Goal: Navigation & Orientation: Find specific page/section

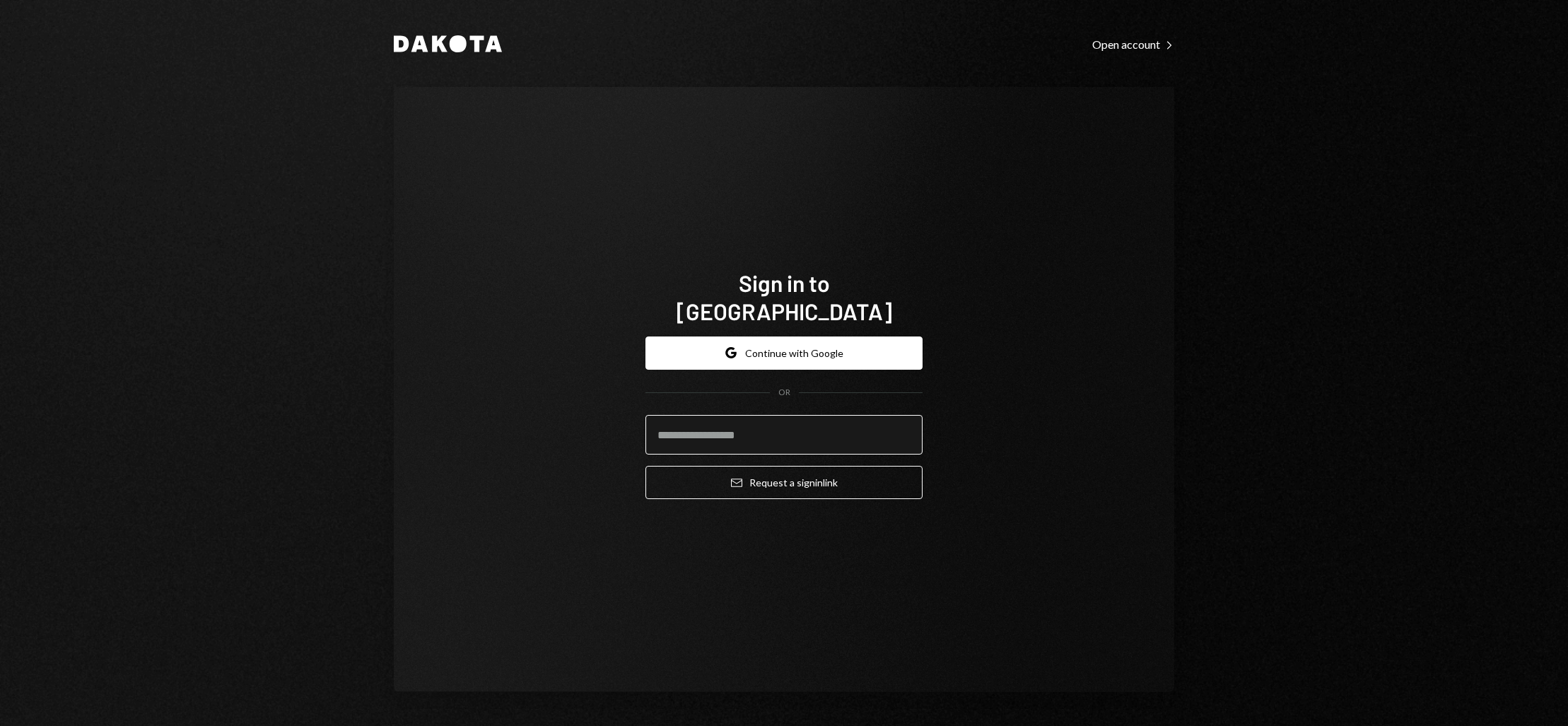
click at [772, 428] on input "email" at bounding box center [784, 435] width 277 height 40
type input "**********"
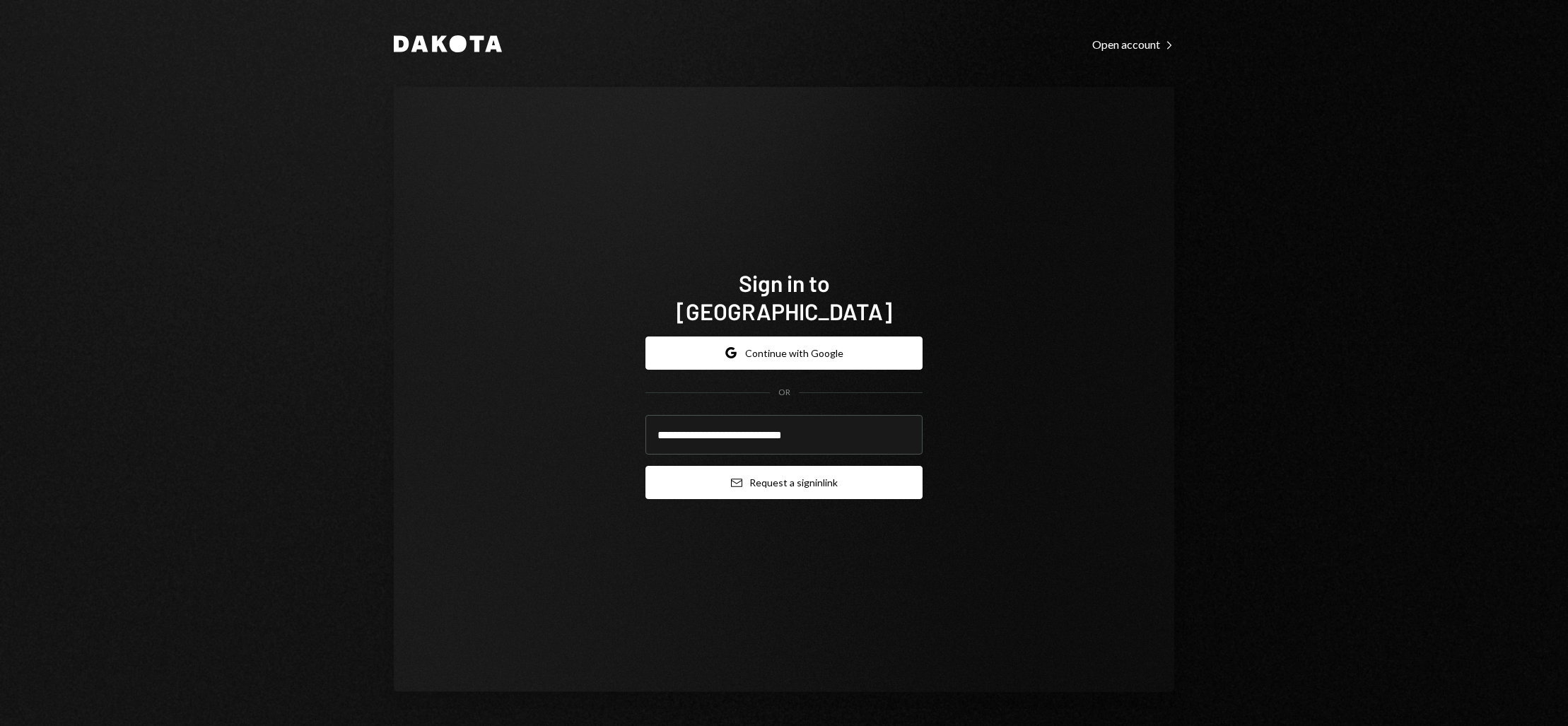
click at [763, 466] on button "Email Request a sign in link" at bounding box center [784, 483] width 277 height 33
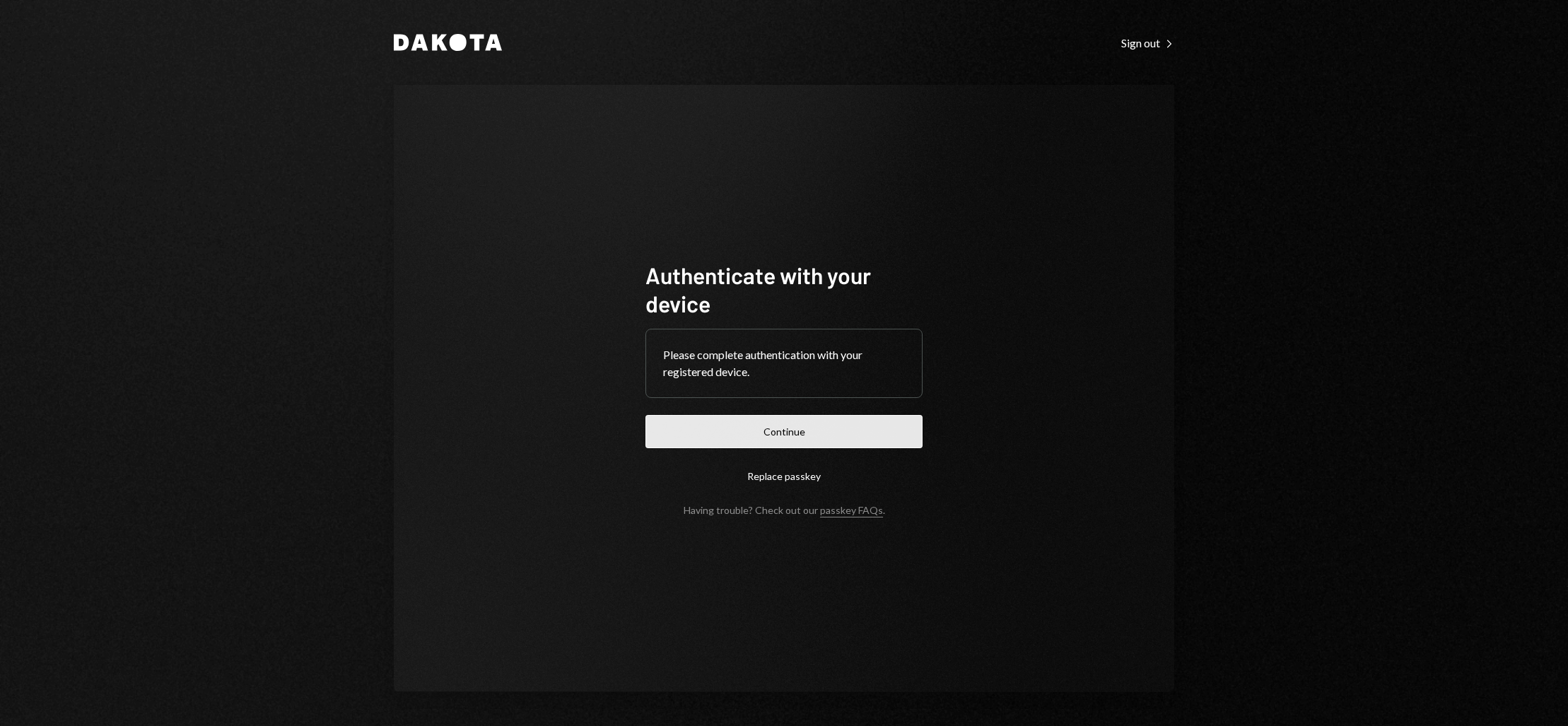
click at [773, 431] on button "Continue" at bounding box center [784, 432] width 277 height 33
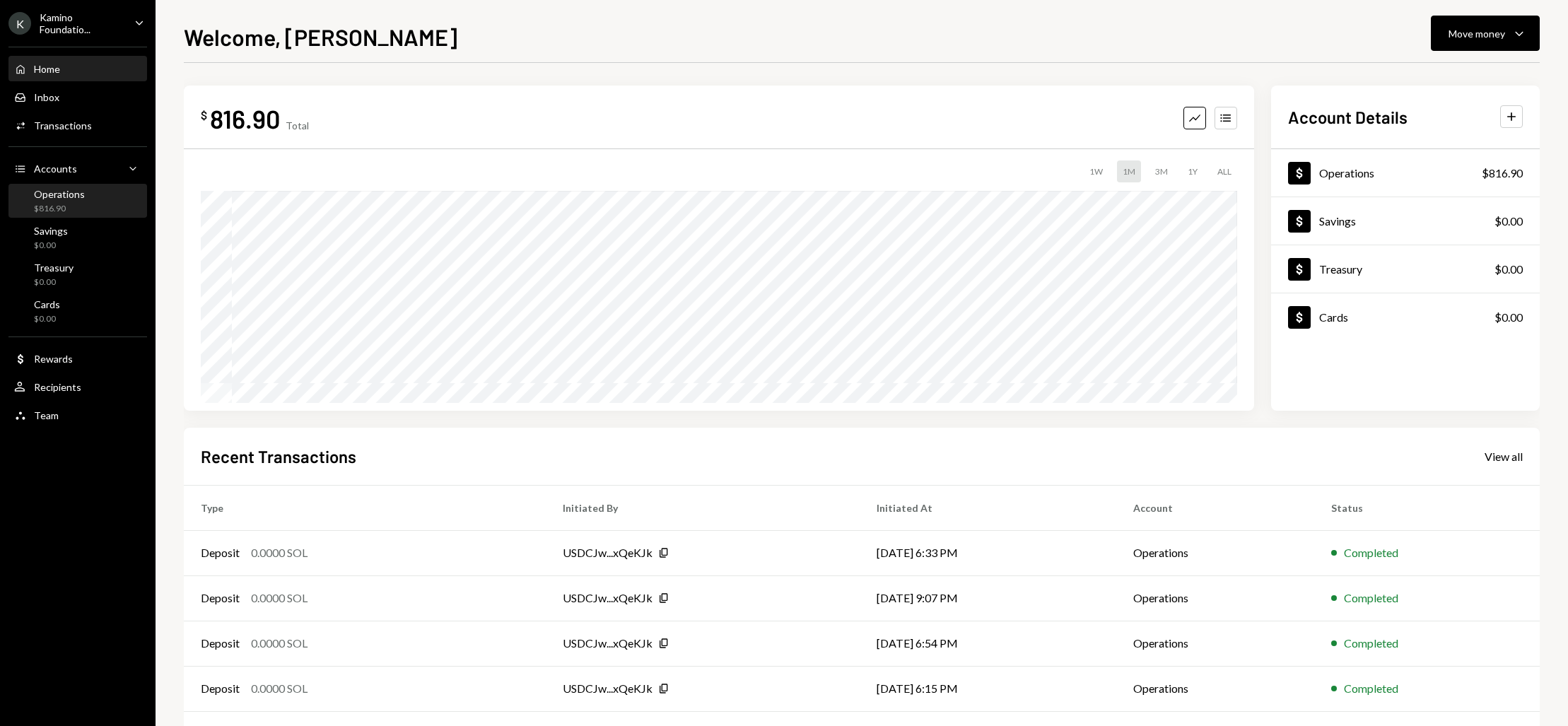
click at [70, 195] on div "Operations" at bounding box center [60, 193] width 51 height 12
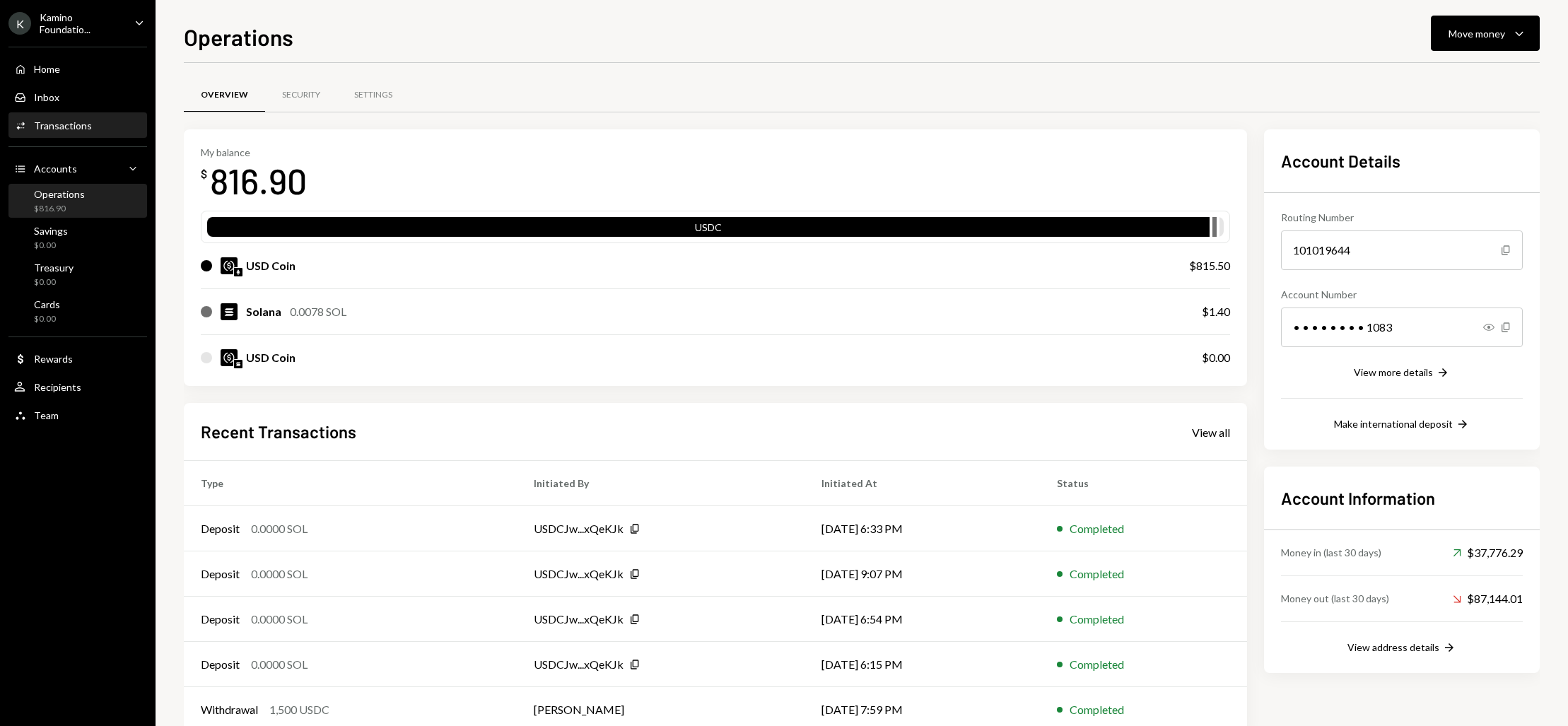
click at [61, 123] on div "Transactions" at bounding box center [63, 125] width 58 height 12
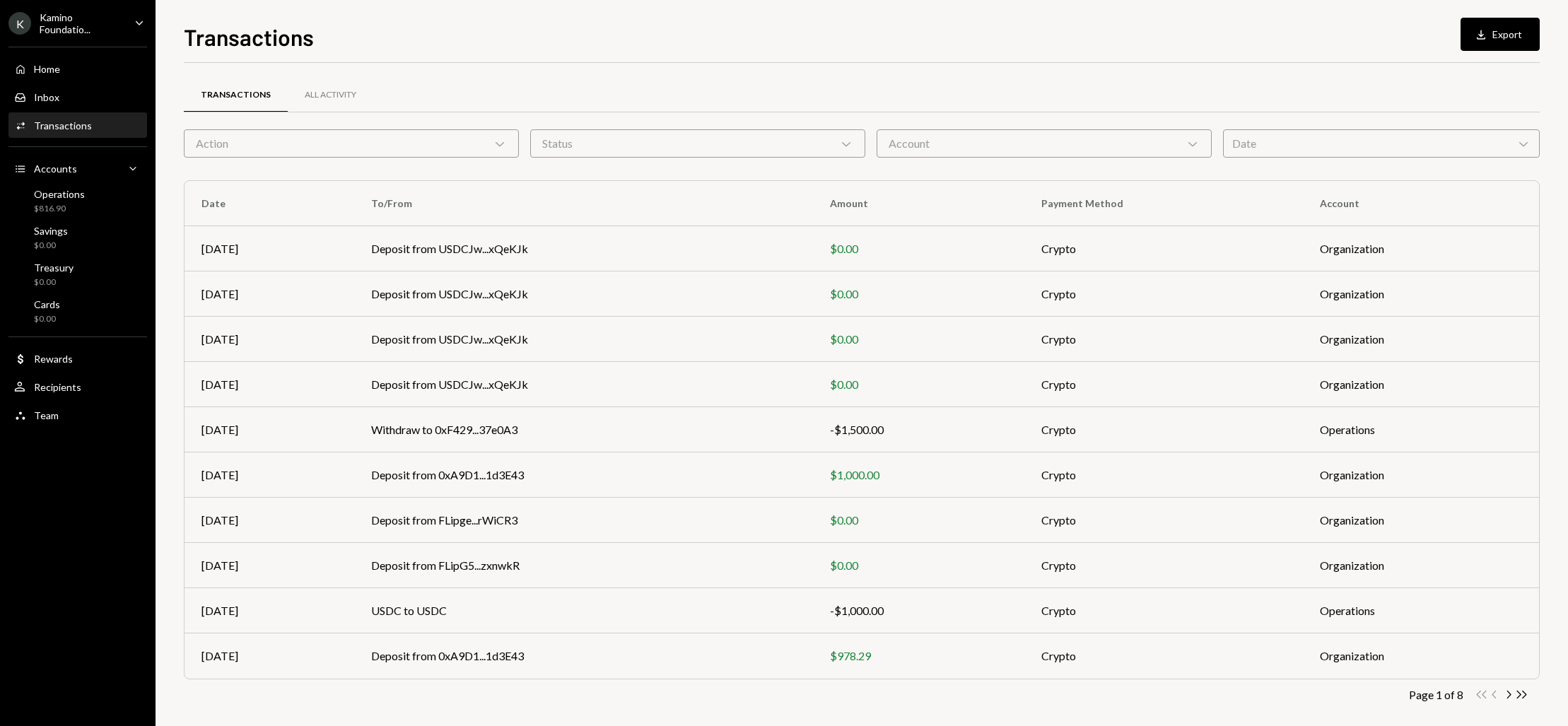
click at [62, 123] on div "Transactions" at bounding box center [63, 125] width 58 height 12
click at [58, 192] on div "Operations" at bounding box center [60, 193] width 51 height 12
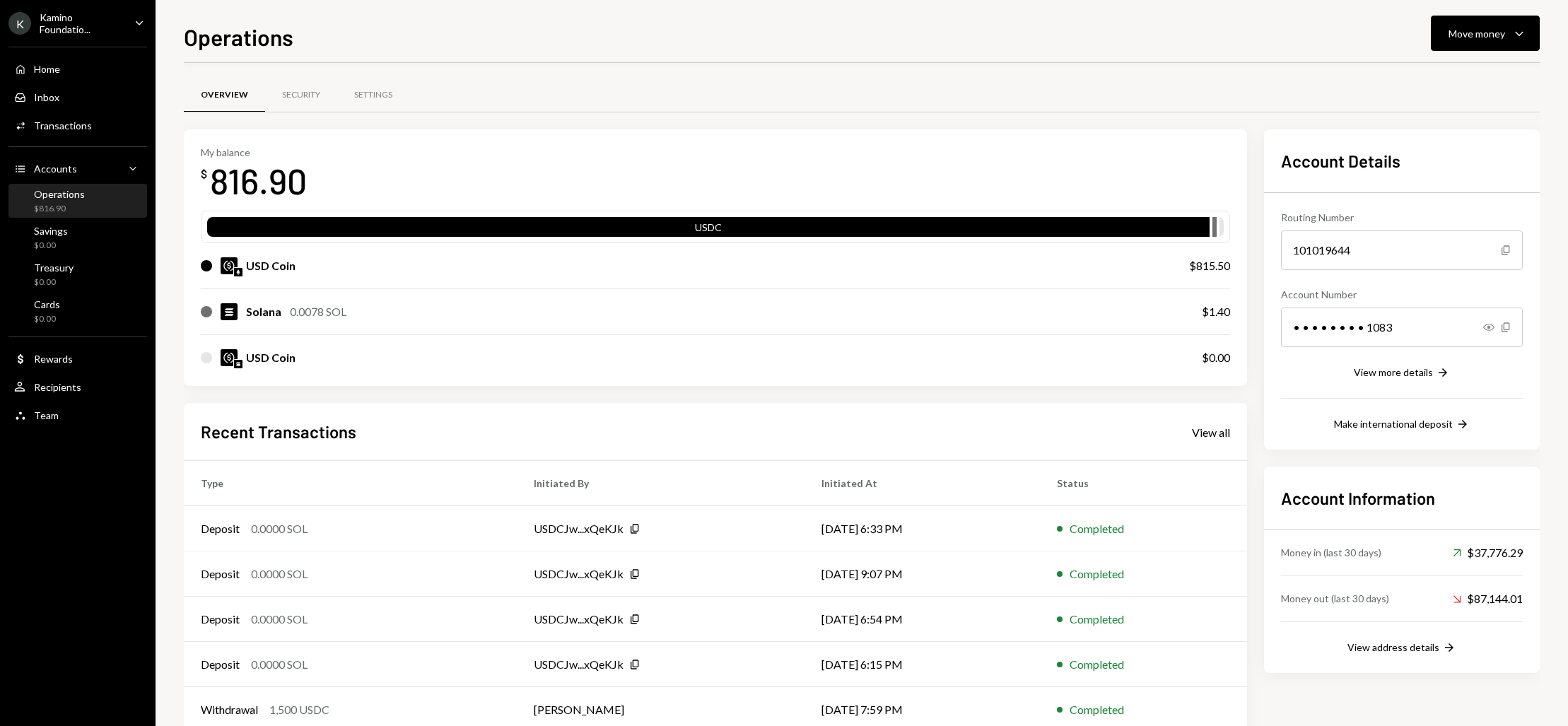
scroll to position [34, 0]
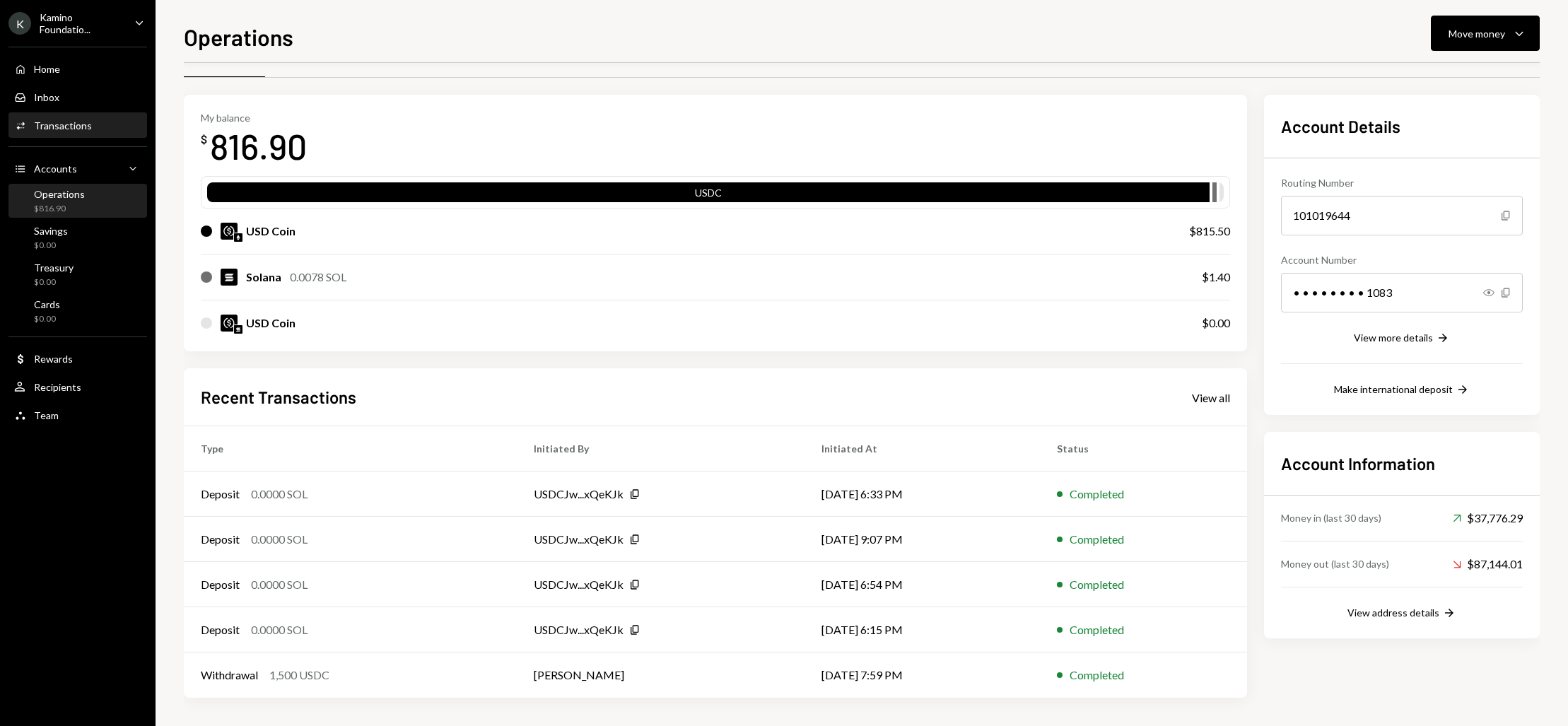
click at [50, 124] on div "Transactions" at bounding box center [63, 125] width 58 height 12
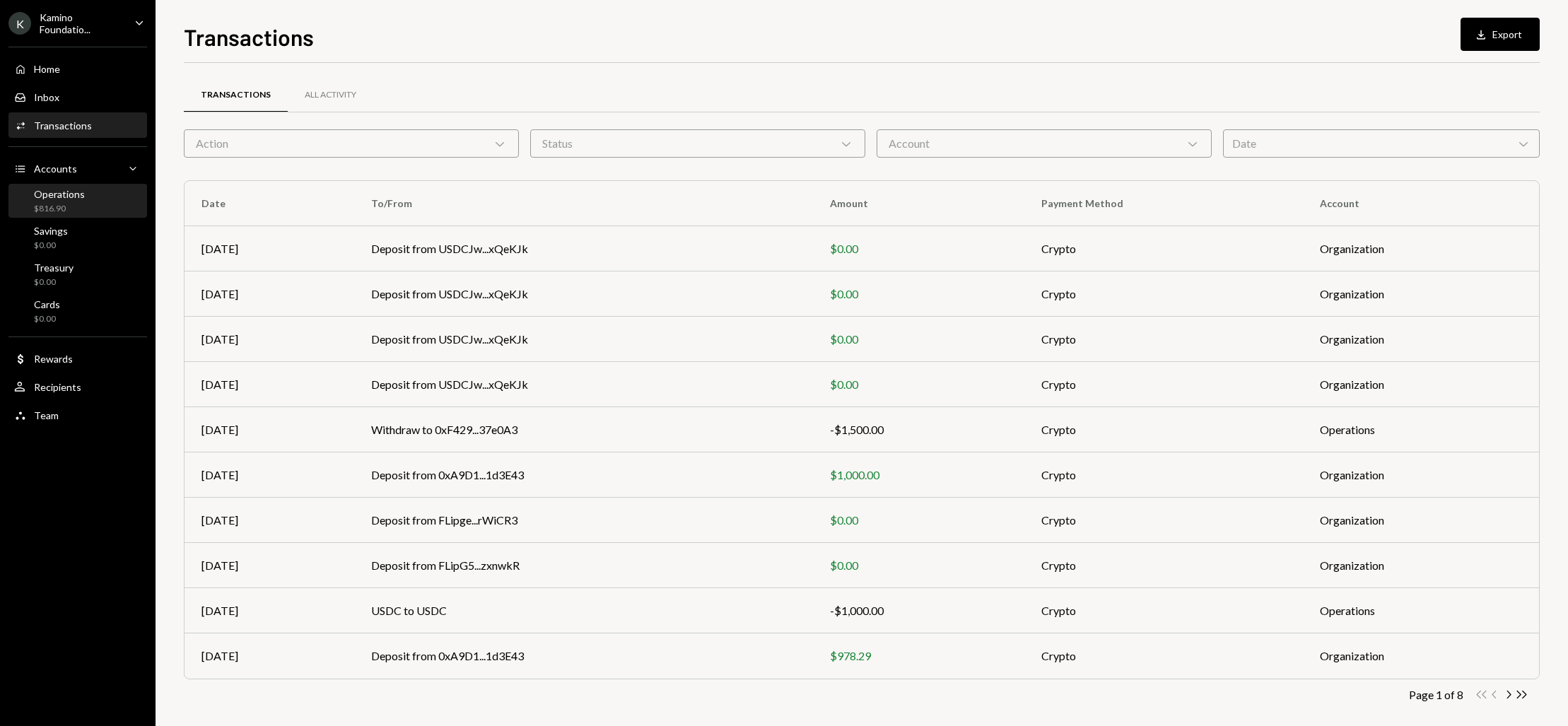
click at [59, 195] on div "Operations" at bounding box center [60, 193] width 51 height 12
